Goal: Task Accomplishment & Management: Manage account settings

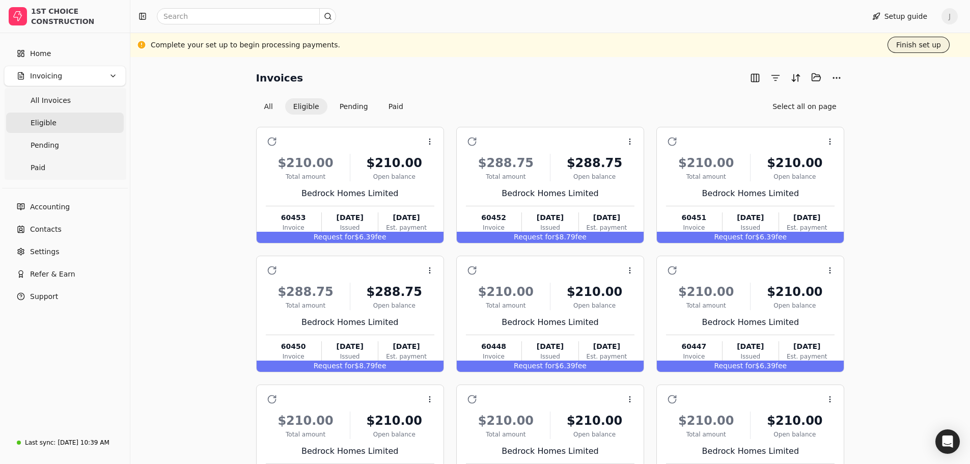
click at [920, 44] on button "Finish set up" at bounding box center [919, 45] width 62 height 16
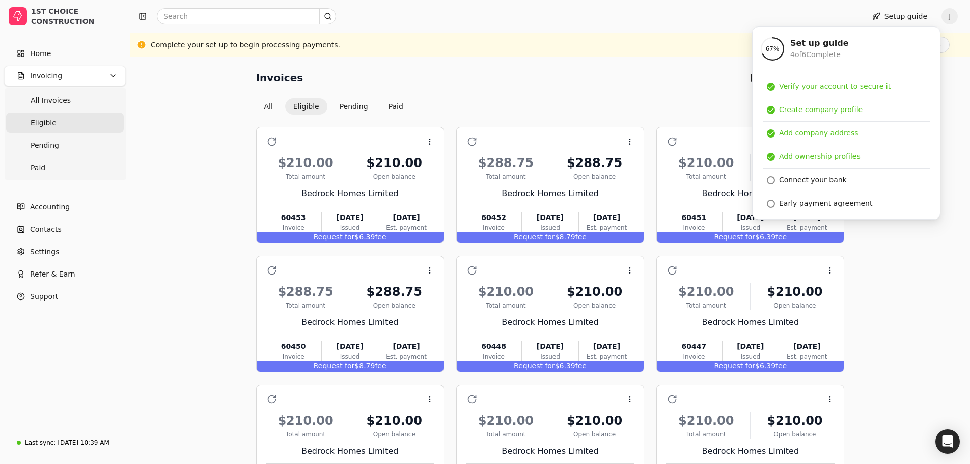
click at [144, 143] on div "Invoices Selected items: 0 All Eligible Pending Paid Select all on page Context…" at bounding box center [550, 307] width 815 height 477
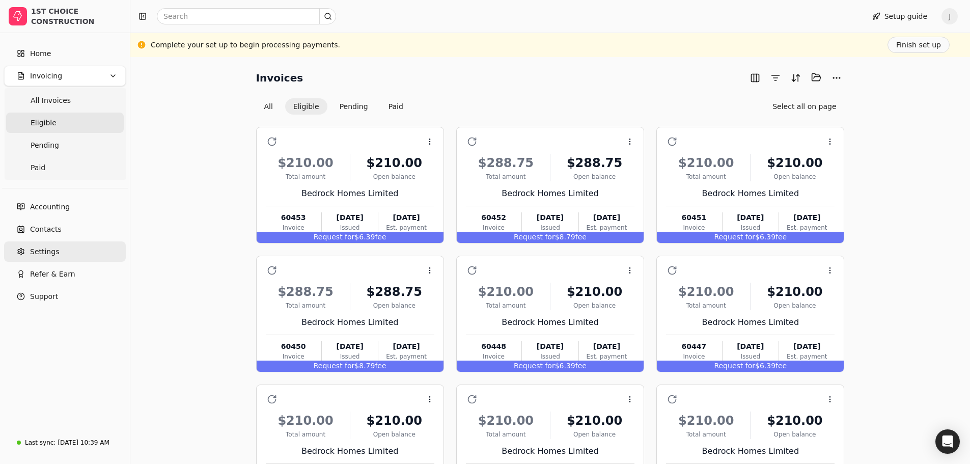
click at [44, 251] on span "Settings" at bounding box center [44, 252] width 29 height 11
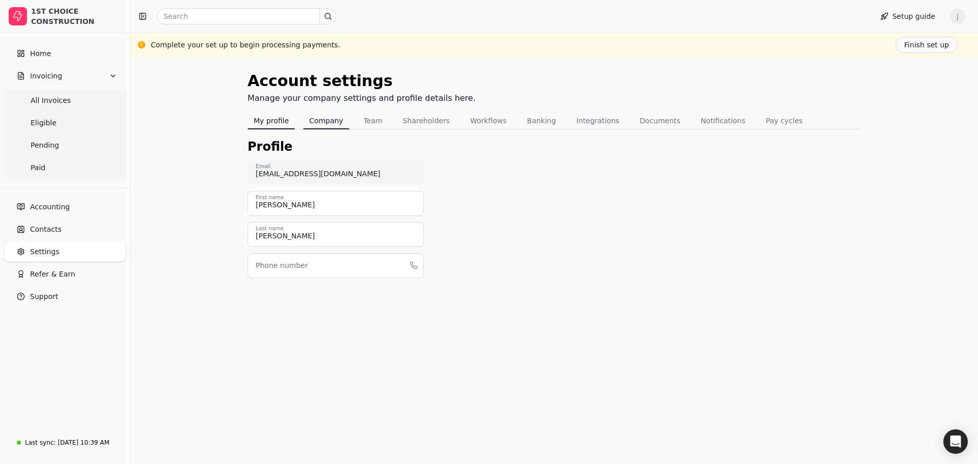
click at [325, 120] on button "Company" at bounding box center [326, 121] width 46 height 16
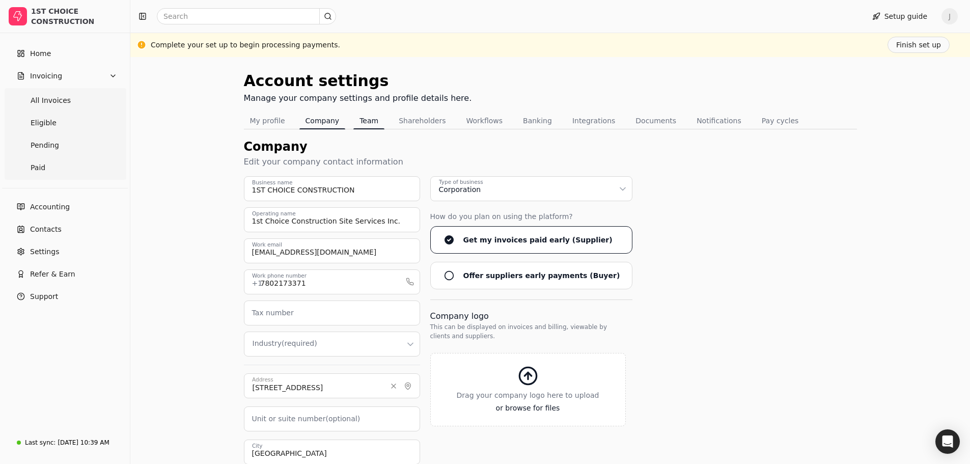
click at [364, 120] on button "Team" at bounding box center [368, 121] width 31 height 16
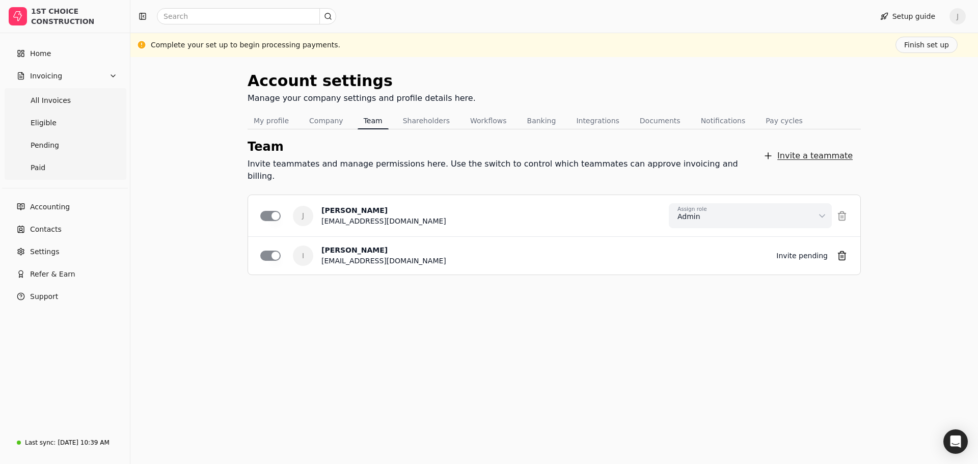
click at [813, 148] on button "Invite a teammate" at bounding box center [808, 156] width 106 height 20
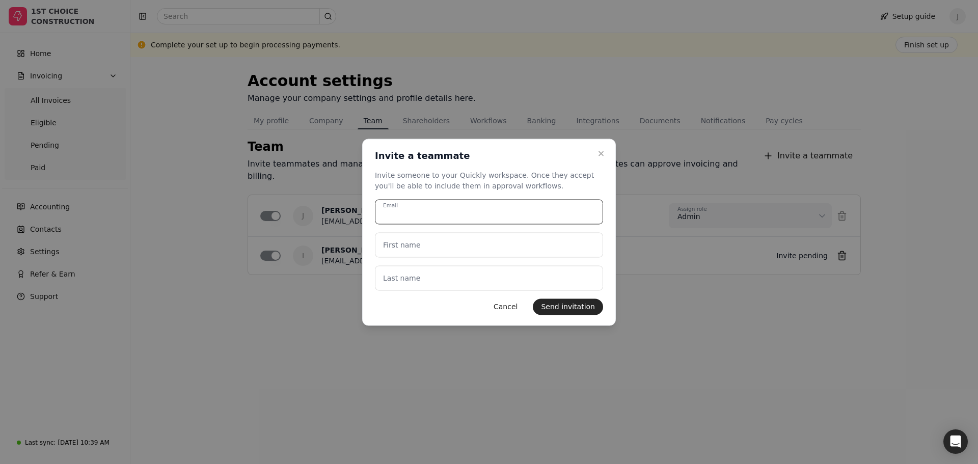
click at [423, 209] on input "Email" at bounding box center [489, 211] width 228 height 25
type input "[PERSON_NAME][EMAIL_ADDRESS][DOMAIN_NAME]"
click at [411, 248] on label "First name" at bounding box center [402, 244] width 38 height 11
click at [411, 248] on name "First name" at bounding box center [489, 244] width 228 height 25
type name "R"
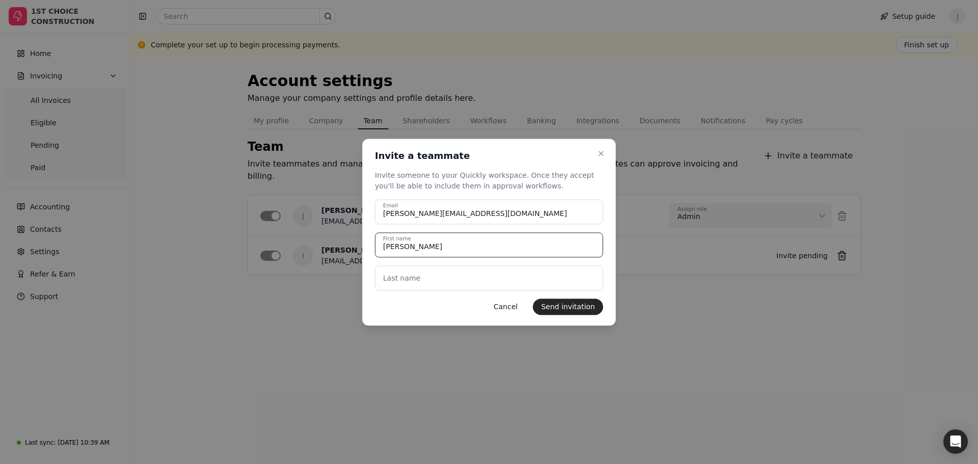
type name "[PERSON_NAME]"
type name "Senez"
click at [510, 357] on div at bounding box center [489, 232] width 978 height 464
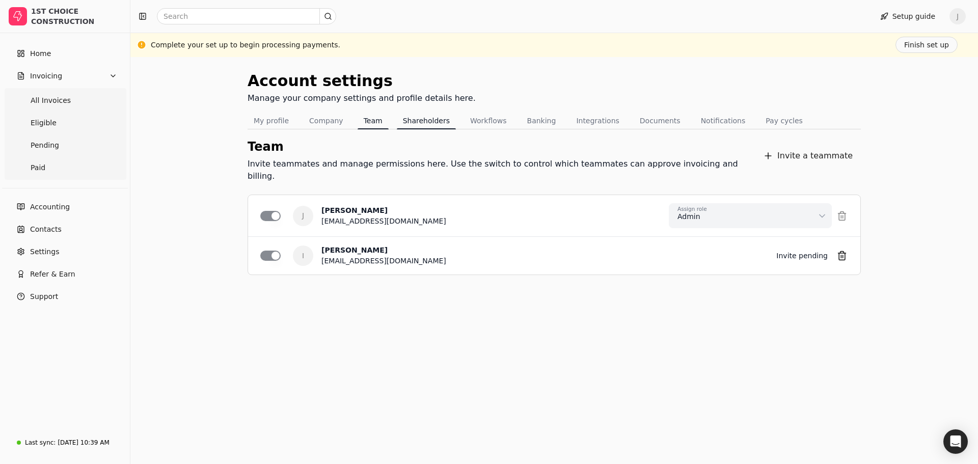
click at [422, 120] on button "Shareholders" at bounding box center [426, 121] width 59 height 16
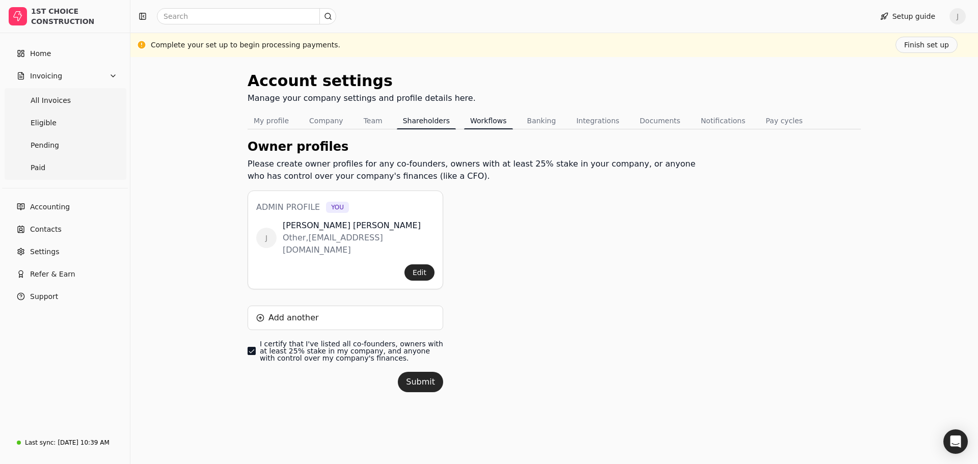
click at [469, 119] on button "Workflows" at bounding box center [488, 121] width 49 height 16
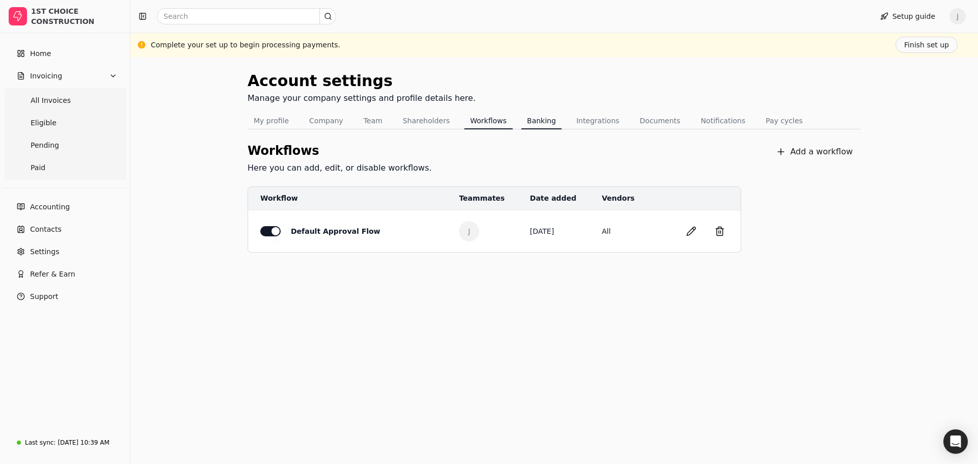
click at [533, 121] on button "Banking" at bounding box center [541, 121] width 41 height 16
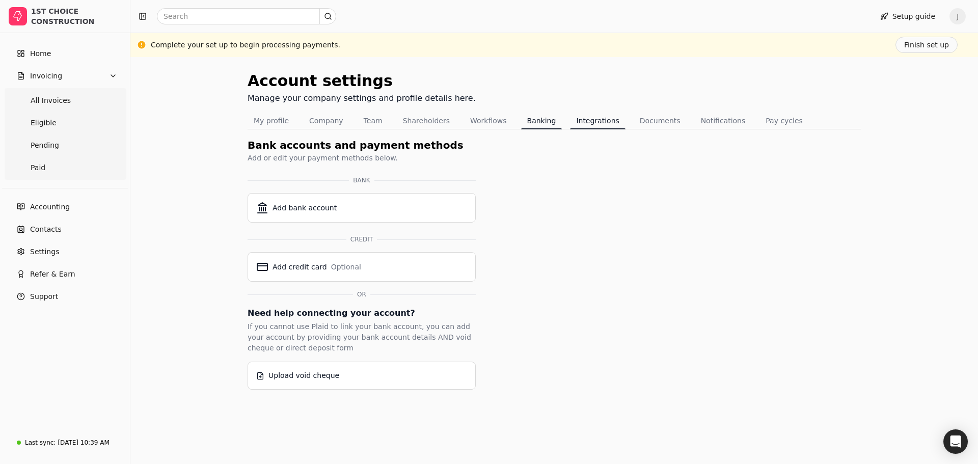
click at [583, 120] on button "Integrations" at bounding box center [597, 121] width 55 height 16
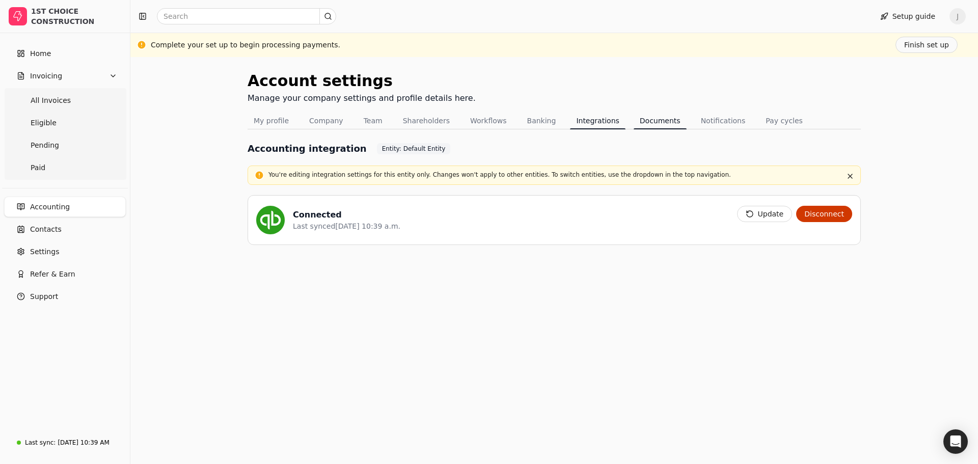
click at [634, 122] on button "Documents" at bounding box center [660, 121] width 53 height 16
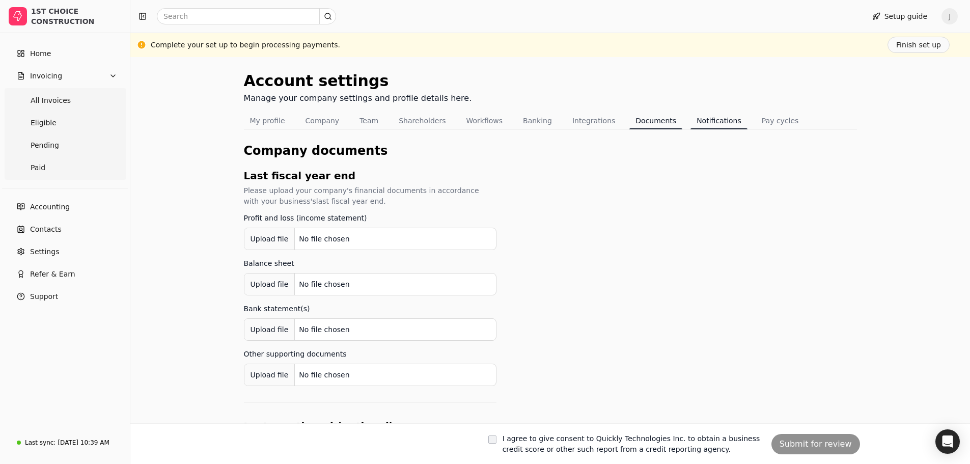
click at [700, 120] on button "Notifications" at bounding box center [719, 121] width 57 height 16
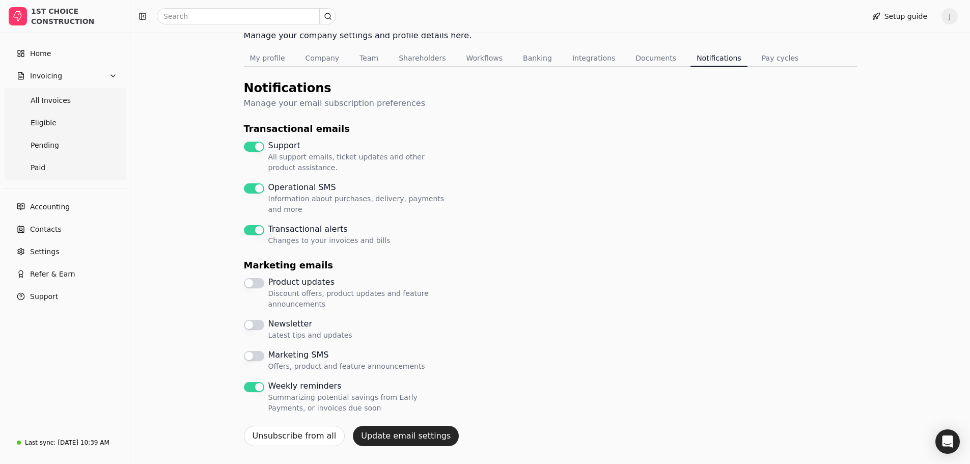
scroll to position [47, 0]
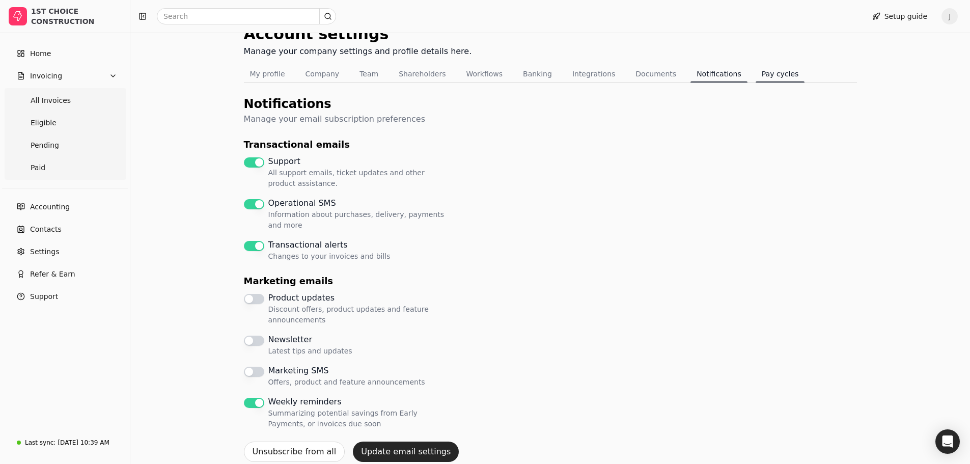
click at [762, 71] on button "Pay cycles" at bounding box center [780, 74] width 49 height 16
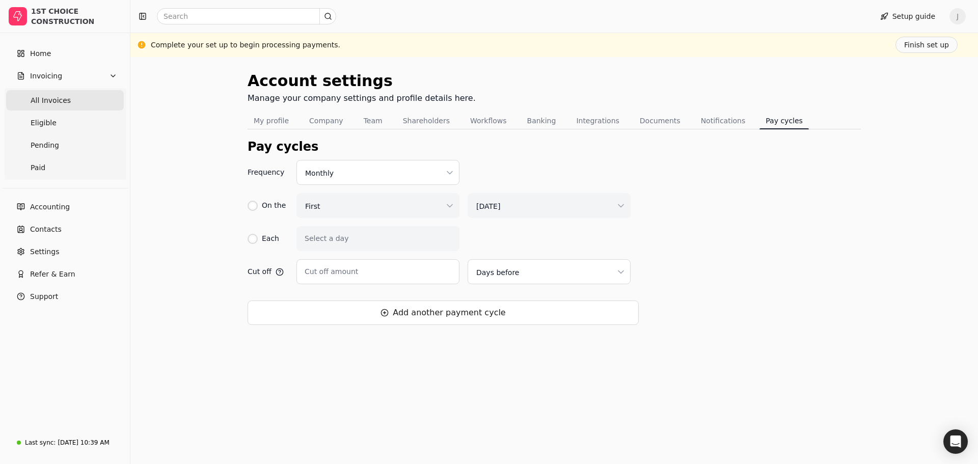
click at [49, 96] on span "All Invoices" at bounding box center [51, 100] width 40 height 11
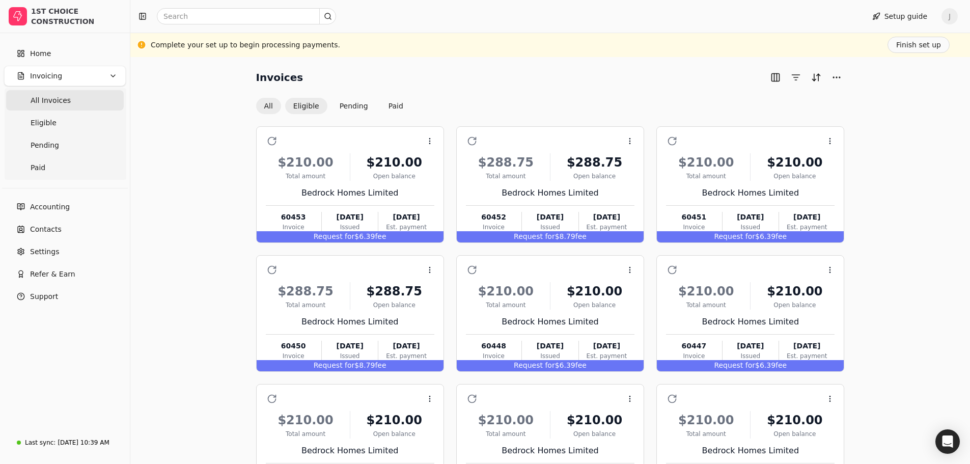
click at [304, 106] on button "Eligible" at bounding box center [306, 106] width 42 height 16
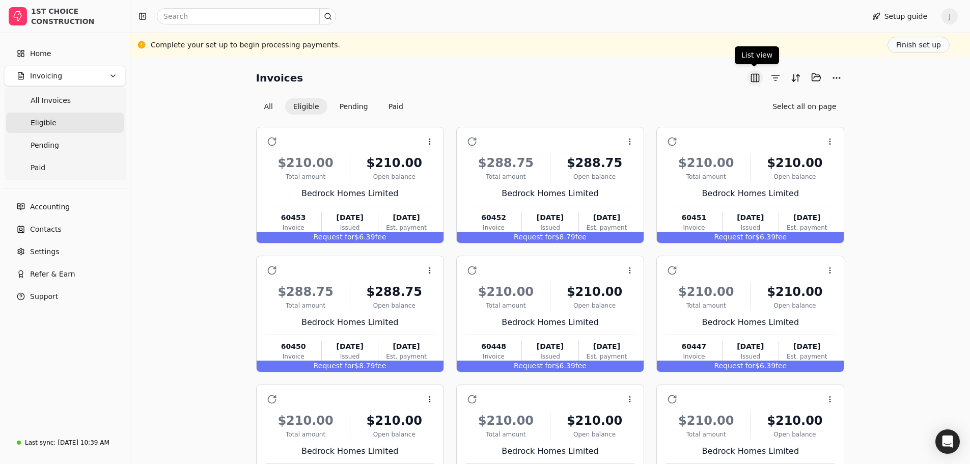
click at [752, 76] on button "button" at bounding box center [755, 78] width 16 height 16
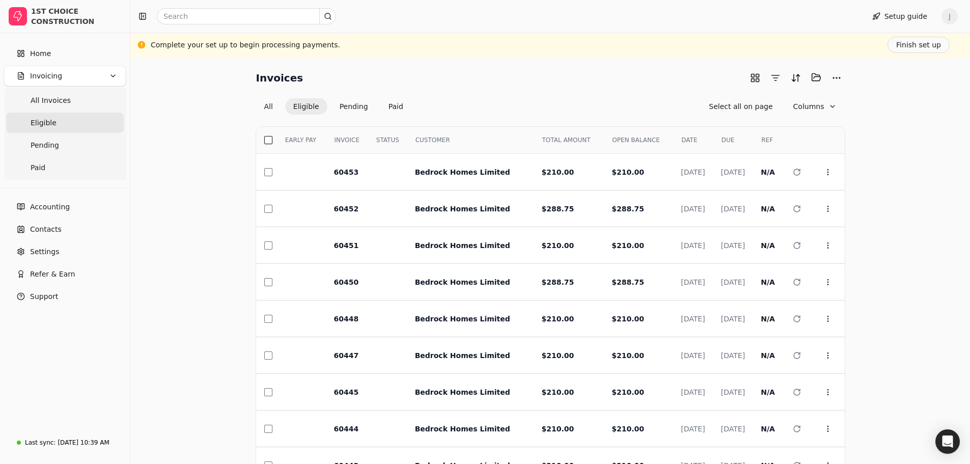
click at [270, 138] on button "button" at bounding box center [268, 140] width 8 height 8
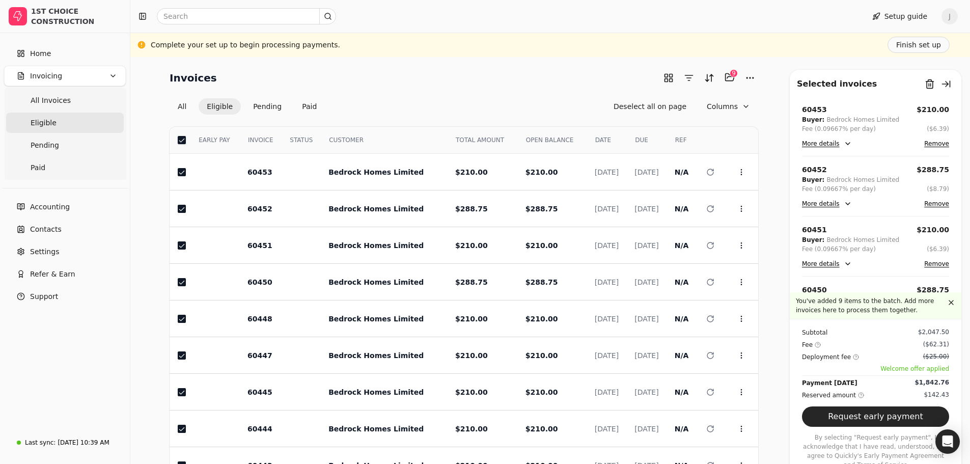
click at [179, 137] on button "button" at bounding box center [182, 140] width 8 height 8
